Goal: Information Seeking & Learning: Learn about a topic

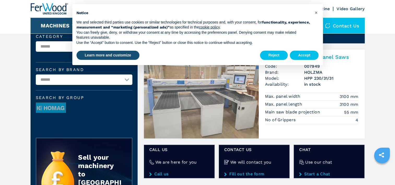
scroll to position [26, 0]
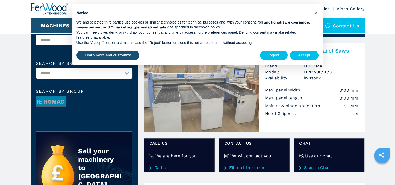
click at [234, 94] on img at bounding box center [201, 87] width 115 height 89
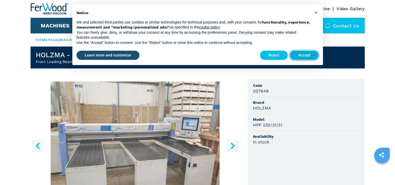
click at [308, 53] on button "Accept" at bounding box center [303, 55] width 29 height 9
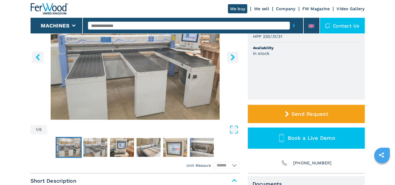
scroll to position [104, 0]
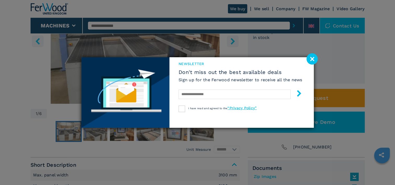
click at [100, 133] on div "newsletter Don't miss out the best available deals Sign up for the Ferwood news…" at bounding box center [197, 92] width 395 height 185
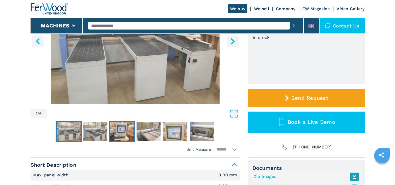
click at [124, 132] on img "Go to Slide 3" at bounding box center [122, 131] width 24 height 19
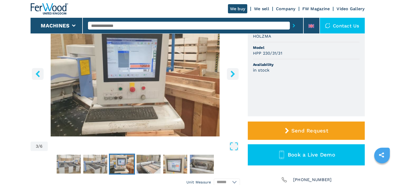
scroll to position [78, 0]
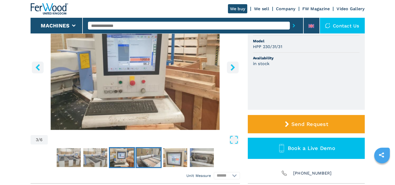
click at [150, 160] on img "Go to Slide 4" at bounding box center [148, 157] width 24 height 19
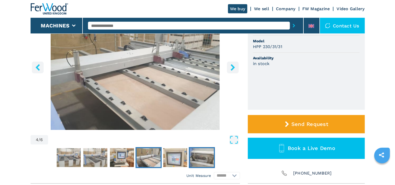
click at [198, 155] on img "Go to Slide 6" at bounding box center [202, 157] width 24 height 19
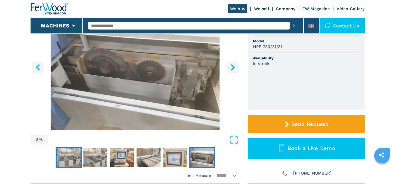
click at [74, 155] on img "Go to Slide 1" at bounding box center [69, 157] width 24 height 19
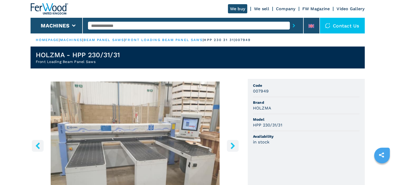
scroll to position [0, 0]
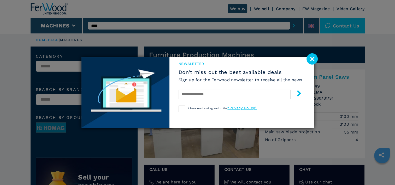
click at [308, 57] on image at bounding box center [311, 58] width 11 height 11
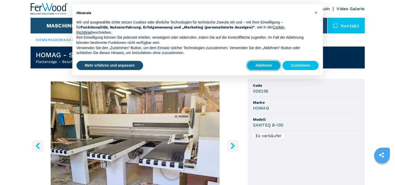
click at [265, 63] on button "Ablehnen" at bounding box center [263, 65] width 33 height 9
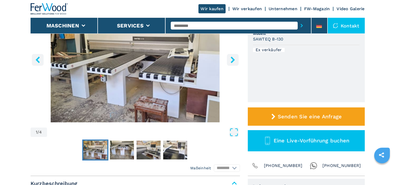
scroll to position [78, 0]
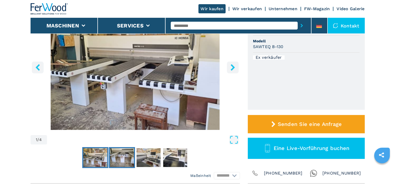
click at [114, 156] on img "Go to Slide 2" at bounding box center [122, 157] width 24 height 19
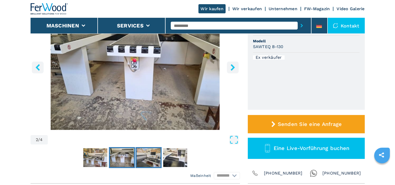
click at [152, 158] on img "Go to Slide 3" at bounding box center [148, 157] width 24 height 19
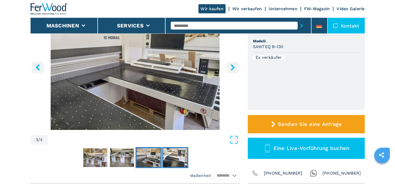
click at [178, 157] on img "Go to Slide 4" at bounding box center [175, 157] width 24 height 19
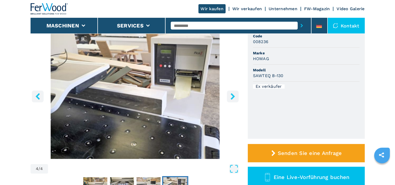
scroll to position [0, 0]
